Goal: Use online tool/utility: Utilize a website feature to perform a specific function

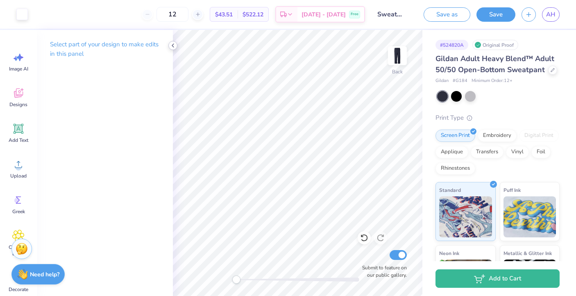
click at [172, 45] on icon at bounding box center [173, 45] width 7 height 7
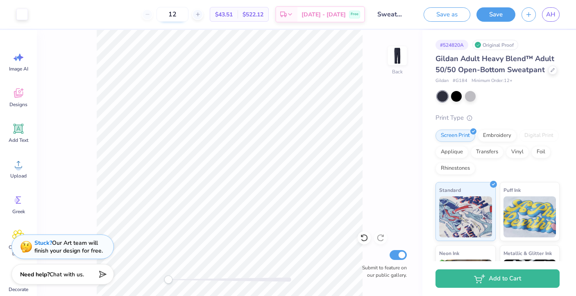
click at [189, 16] on input "12" at bounding box center [173, 14] width 32 height 15
type input "1"
type input "41"
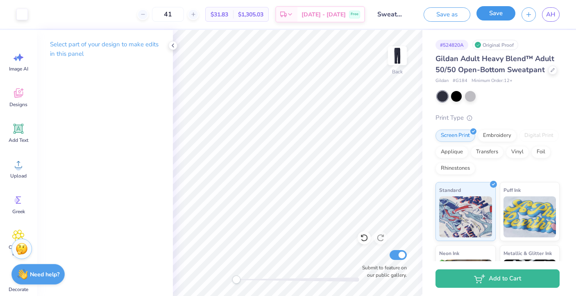
click at [497, 13] on button "Save" at bounding box center [496, 13] width 39 height 14
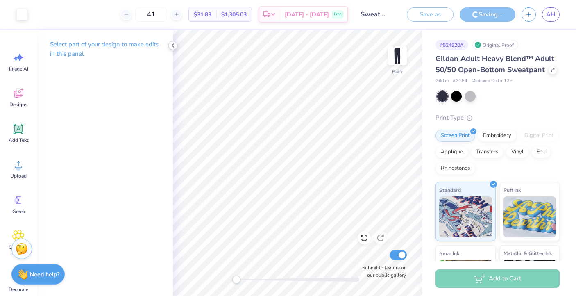
click at [173, 46] on polyline at bounding box center [173, 45] width 2 height 3
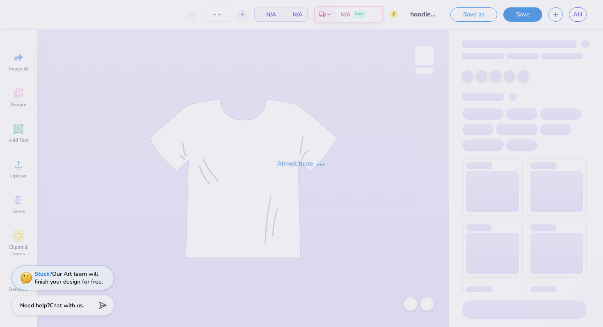
type input "41"
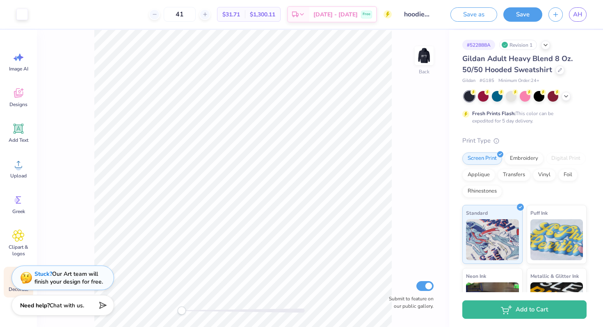
click at [10, 285] on div "Decorate" at bounding box center [19, 282] width 30 height 31
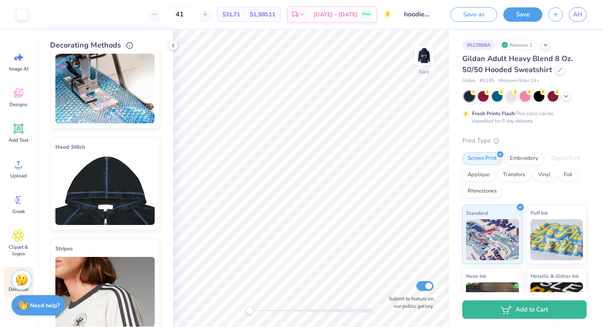
scroll to position [32, 0]
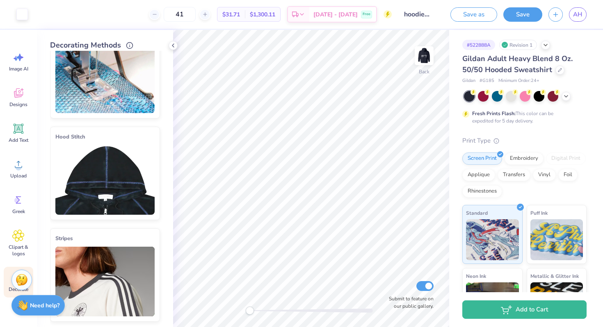
click at [112, 175] on img at bounding box center [104, 180] width 99 height 70
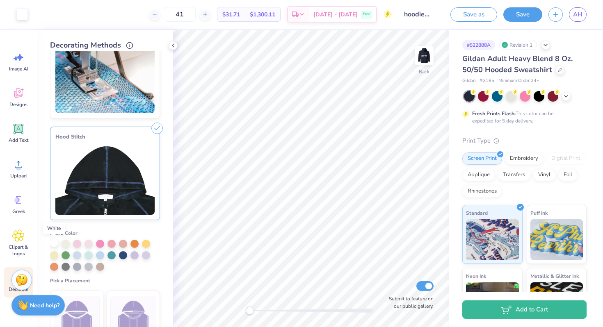
click at [53, 243] on div at bounding box center [54, 243] width 8 height 8
click at [132, 310] on img at bounding box center [133, 314] width 31 height 31
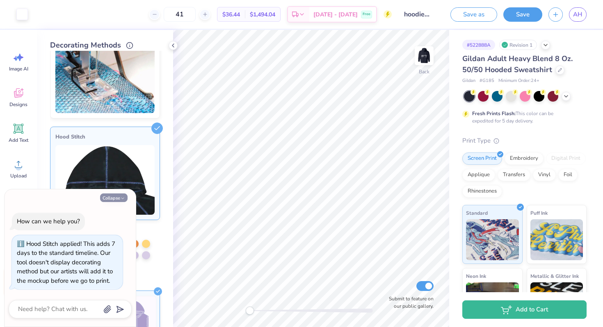
click at [116, 197] on button "Collapse" at bounding box center [113, 198] width 27 height 9
type textarea "x"
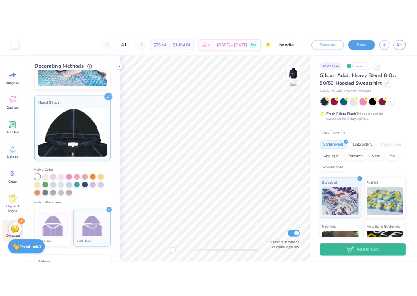
scroll to position [73, 0]
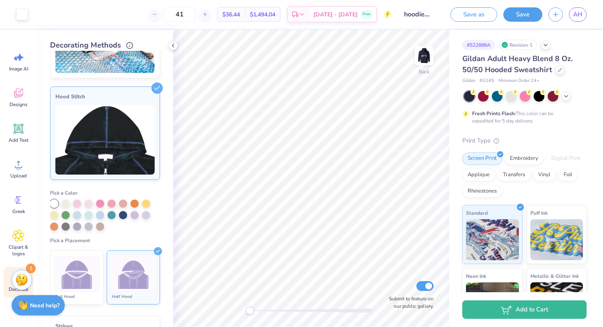
click at [127, 130] on img at bounding box center [104, 140] width 99 height 70
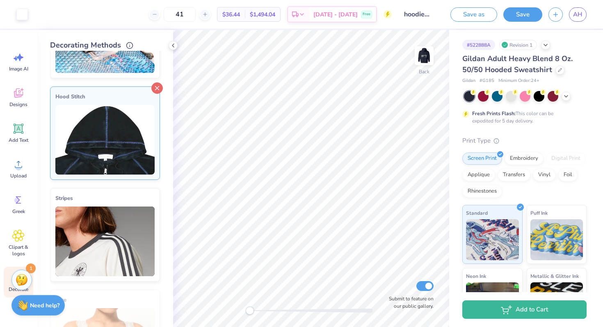
click at [159, 87] on icon at bounding box center [156, 87] width 11 height 11
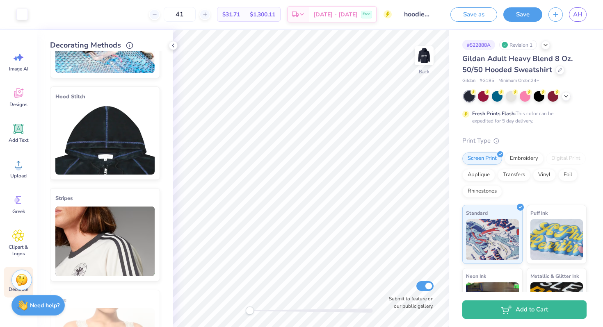
click at [156, 87] on icon at bounding box center [156, 89] width 11 height 11
click at [129, 142] on img at bounding box center [104, 140] width 99 height 70
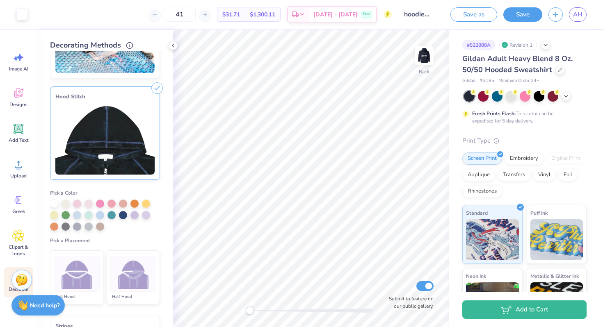
click at [155, 89] on line at bounding box center [157, 89] width 4 height 4
click at [114, 171] on img at bounding box center [104, 140] width 99 height 70
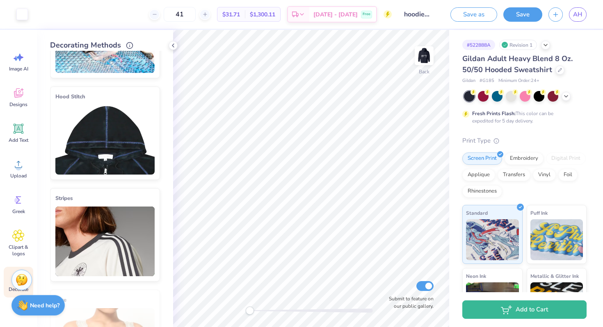
click at [27, 268] on div "Decorate" at bounding box center [19, 282] width 30 height 31
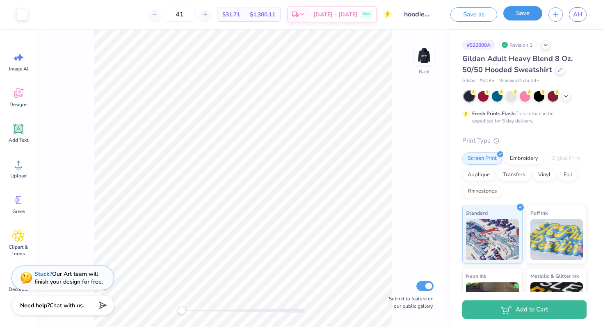
click at [522, 14] on button "Save" at bounding box center [522, 13] width 39 height 14
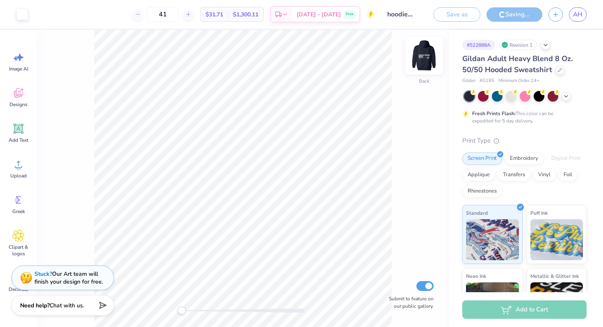
click at [426, 57] on img at bounding box center [424, 55] width 33 height 33
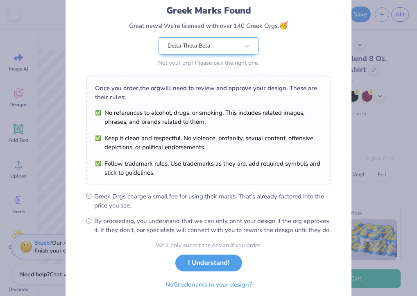
scroll to position [74, 0]
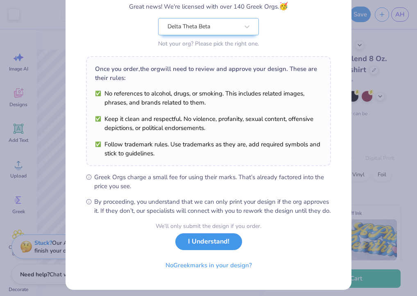
click at [207, 250] on button "I Understand!" at bounding box center [208, 241] width 67 height 17
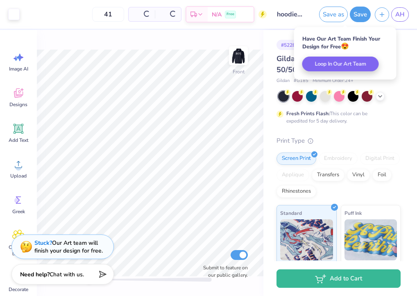
scroll to position [0, 0]
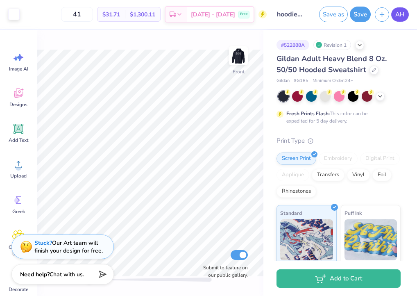
click at [400, 15] on span "AH" at bounding box center [400, 14] width 9 height 9
